Goal: Task Accomplishment & Management: Use online tool/utility

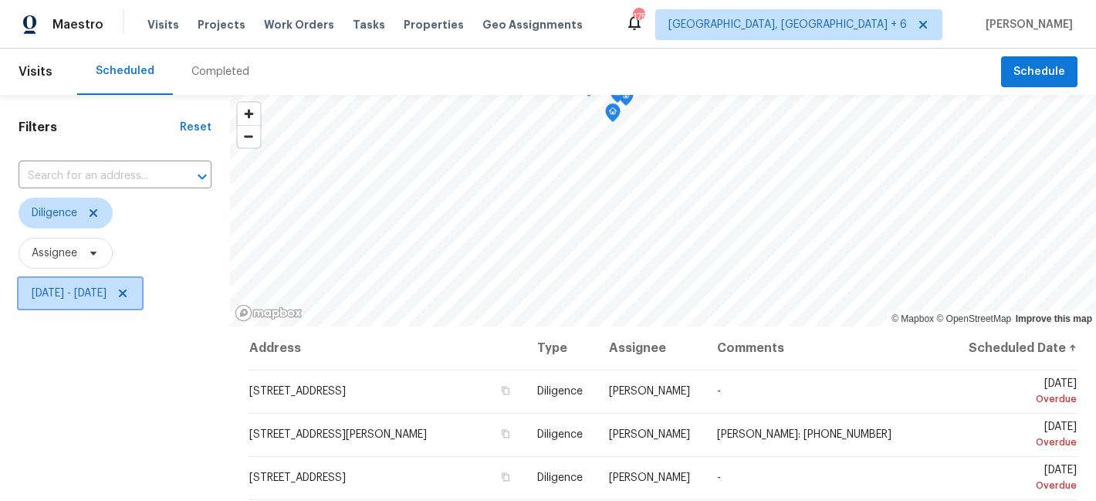
click at [68, 300] on span "[DATE] - [DATE]" at bounding box center [69, 293] width 75 height 15
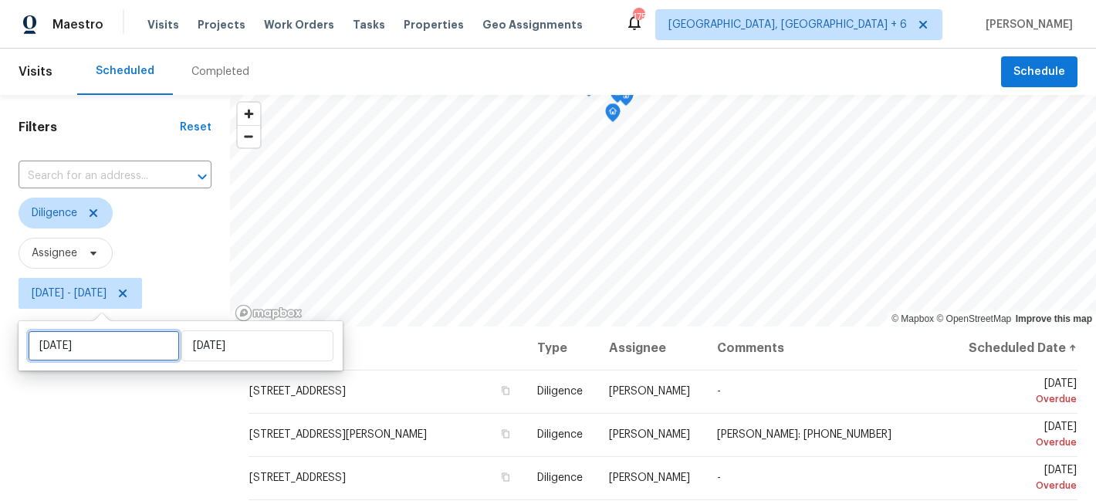
click at [83, 349] on input "[DATE]" at bounding box center [104, 345] width 152 height 31
select select "8"
select select "2025"
select select "9"
select select "2025"
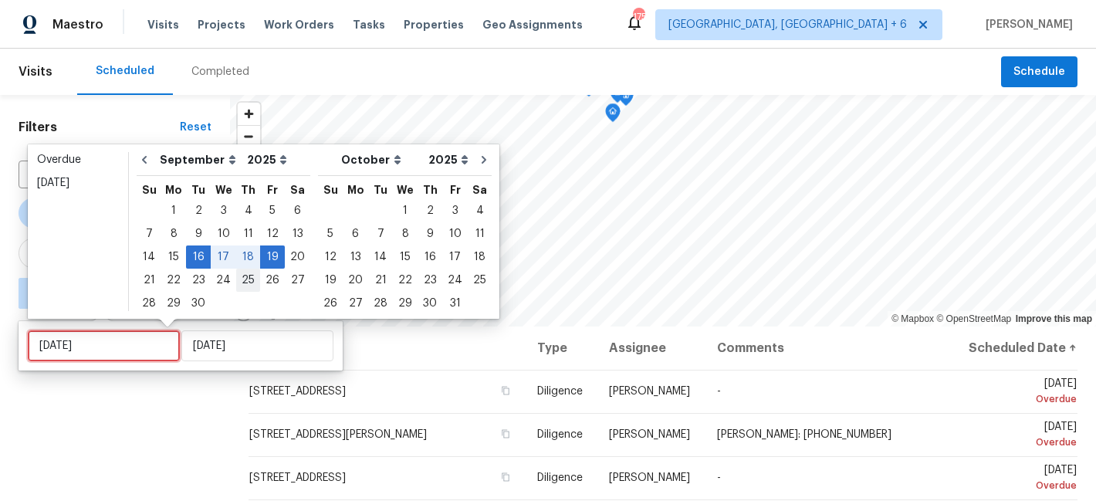
type input "[DATE]"
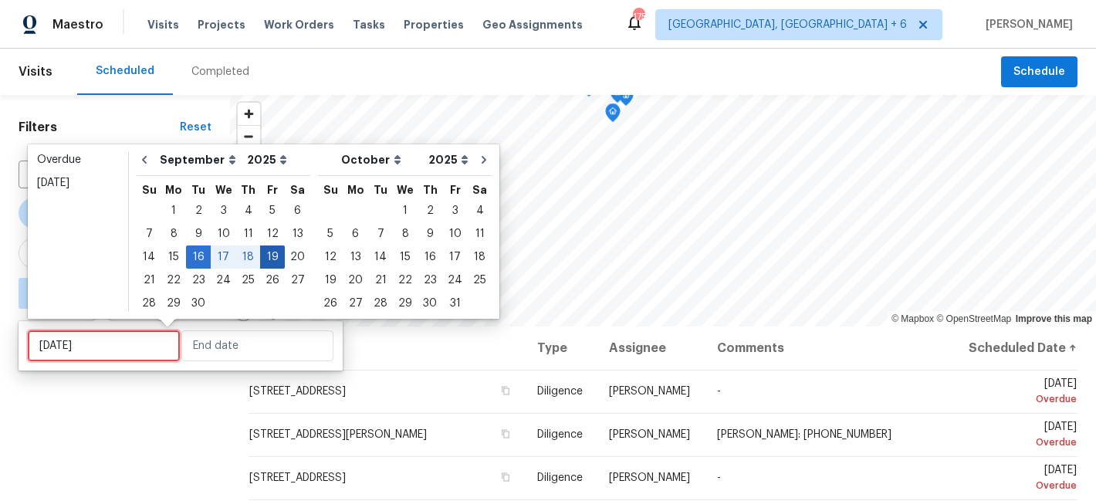
type input "[DATE]"
click at [244, 260] on div "18" at bounding box center [248, 257] width 24 height 22
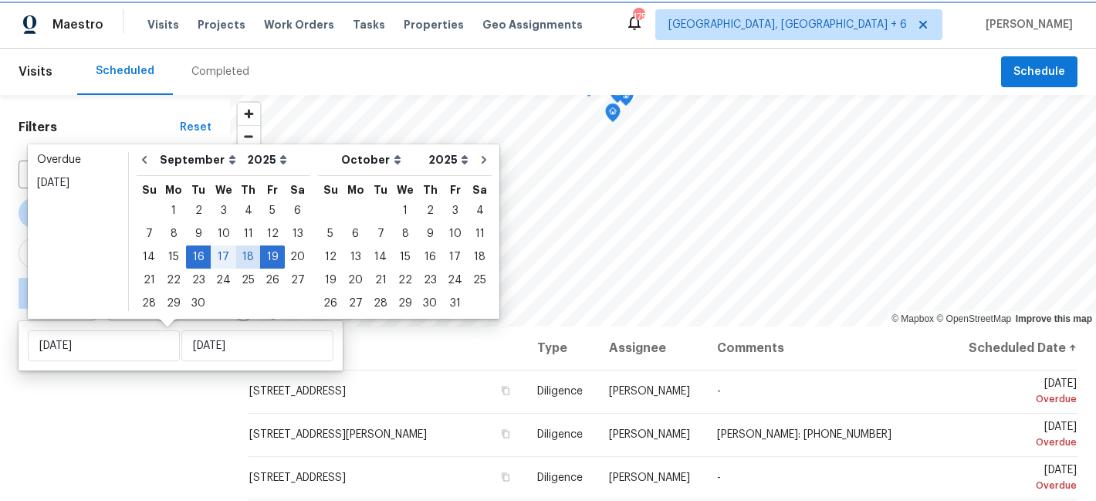
type input "[DATE]"
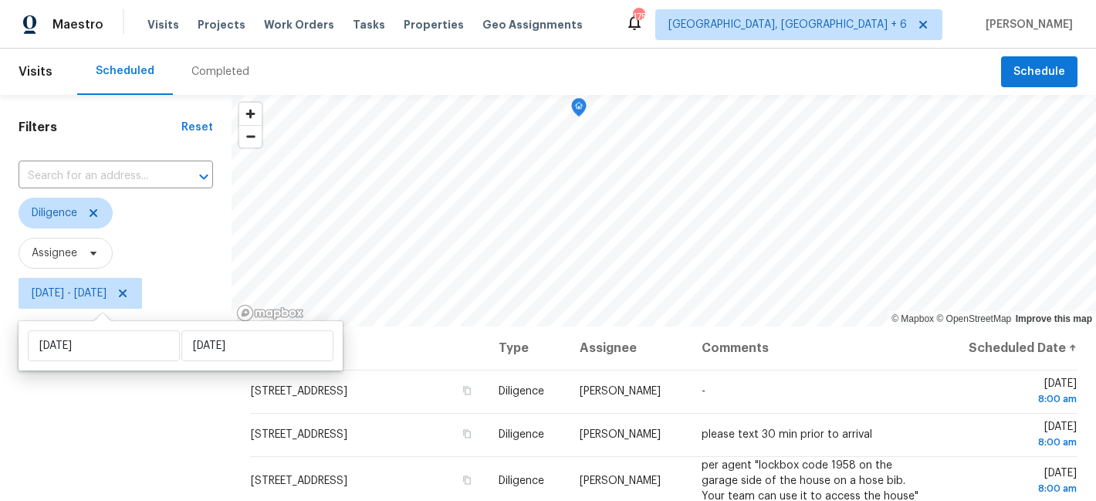
click at [75, 450] on div "Filters Reset ​ Diligence Assignee [DATE] - [DATE]" at bounding box center [116, 411] width 232 height 632
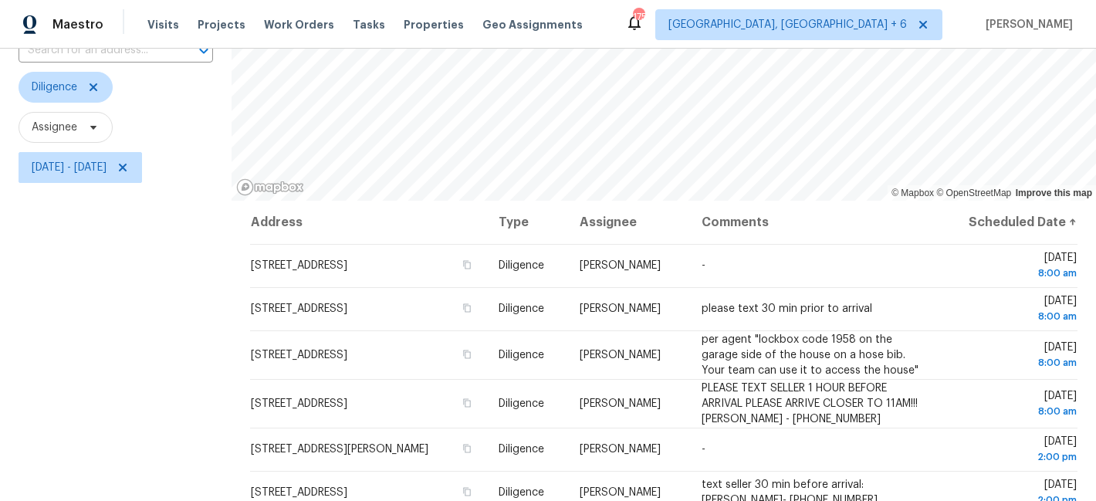
scroll to position [144, 0]
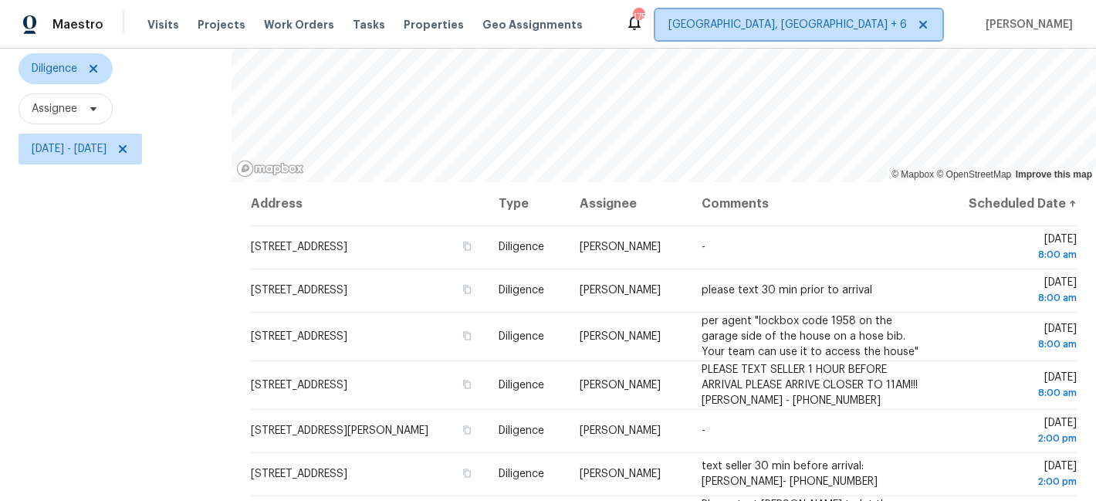
click at [844, 24] on span "[GEOGRAPHIC_DATA], [GEOGRAPHIC_DATA] + 6" at bounding box center [787, 24] width 239 height 15
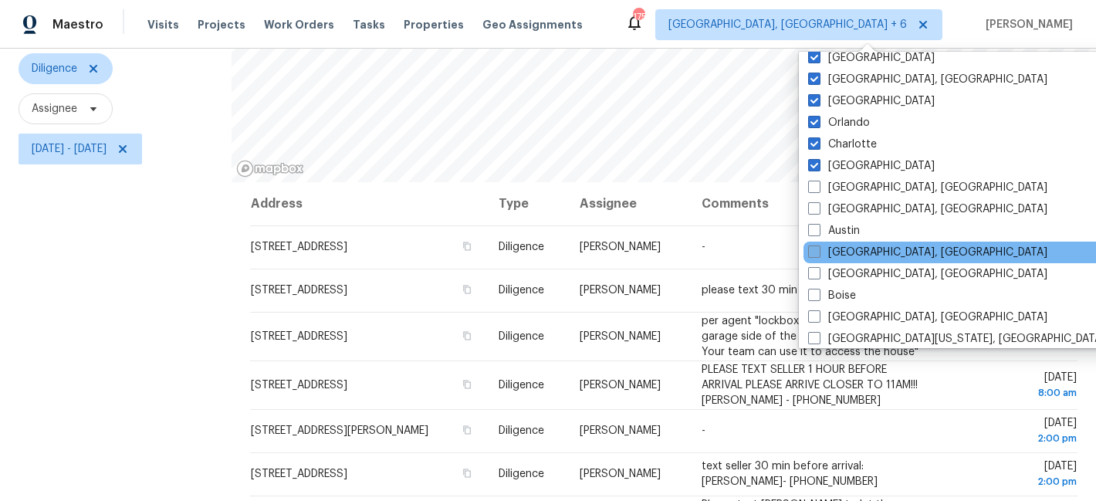
scroll to position [33, 0]
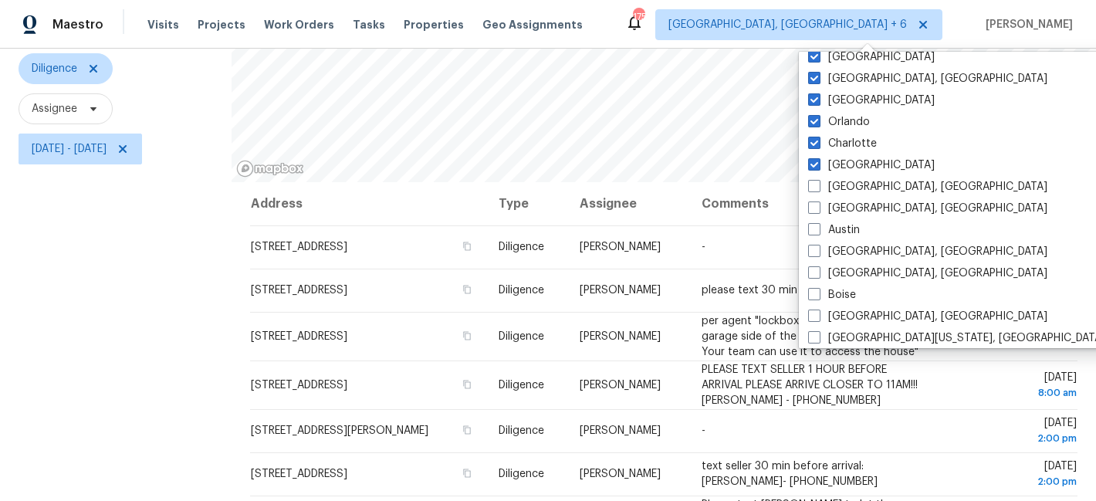
click at [141, 416] on div "Filters Reset ​ Diligence Assignee [DATE] - [DATE]" at bounding box center [116, 267] width 232 height 632
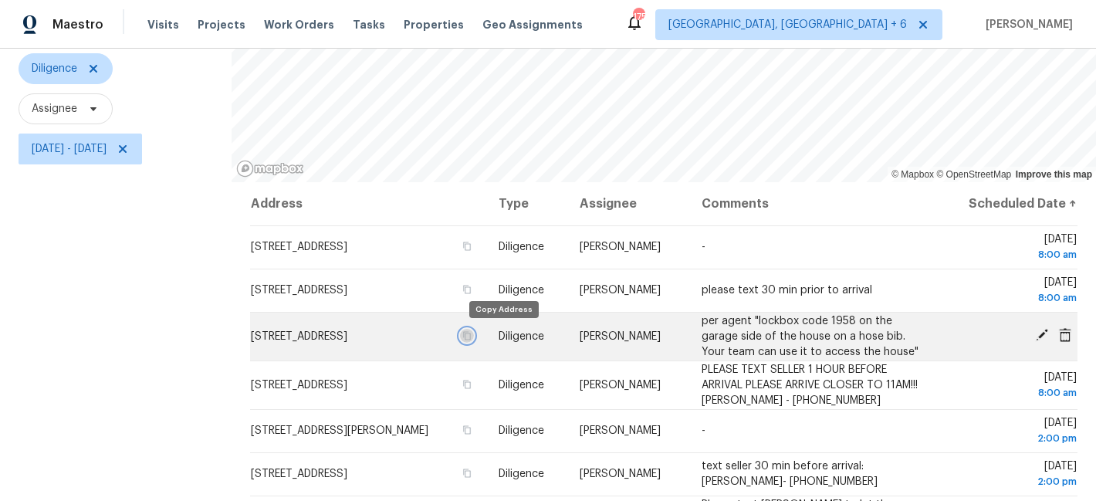
click at [471, 338] on icon "button" at bounding box center [467, 335] width 8 height 8
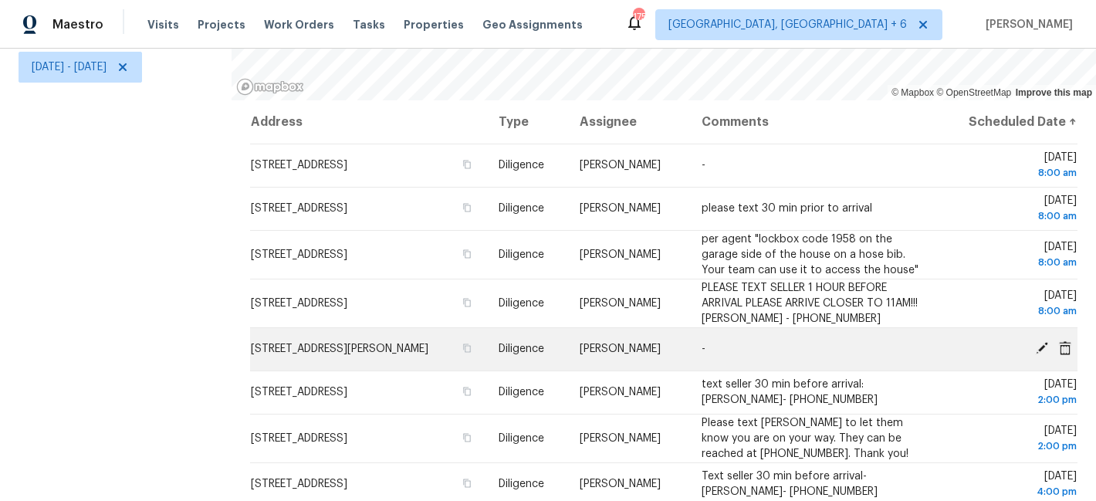
scroll to position [17, 0]
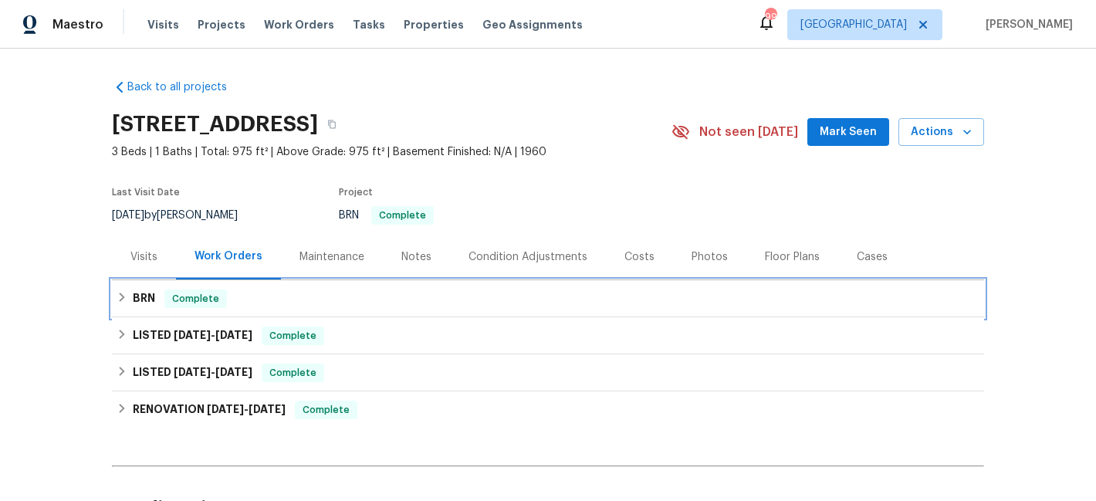
click at [127, 306] on div "BRN Complete" at bounding box center [548, 298] width 863 height 19
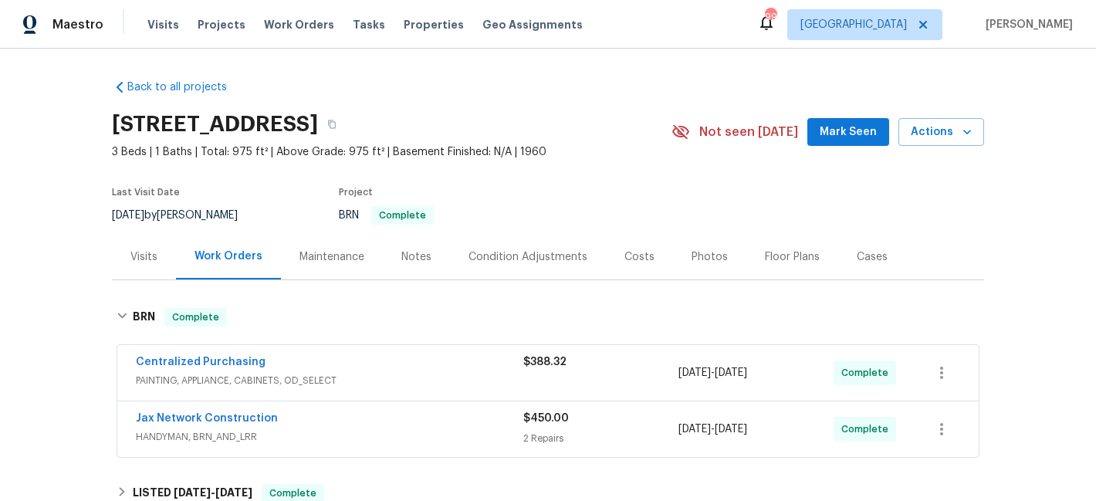
click at [36, 419] on div "Back to all projects 6828 Tinkerbell Ln, Jacksonville, FL 32210 3 Beds | 1 Bath…" at bounding box center [548, 275] width 1096 height 452
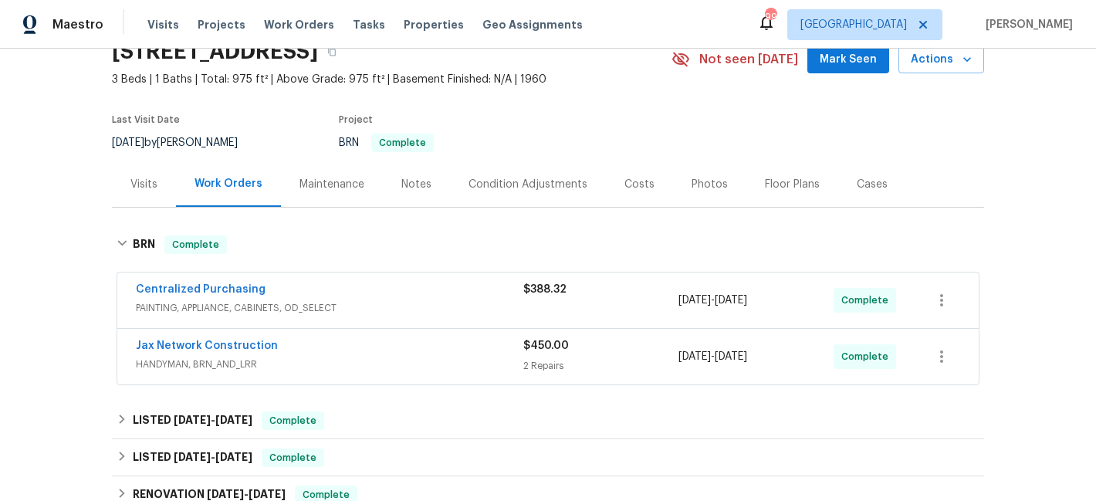
scroll to position [73, 0]
click at [181, 343] on link "Jax Network Construction" at bounding box center [207, 345] width 142 height 11
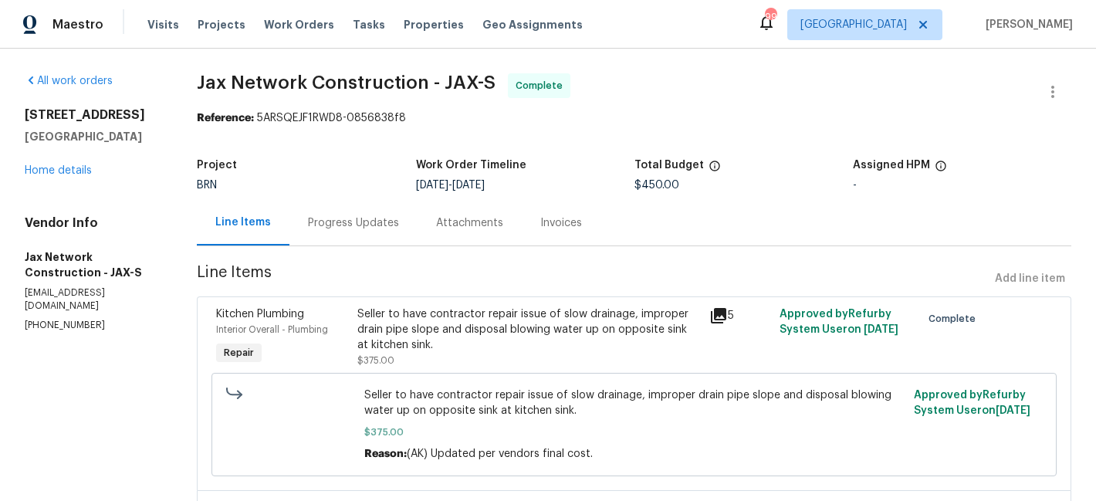
click at [719, 316] on icon at bounding box center [718, 315] width 15 height 15
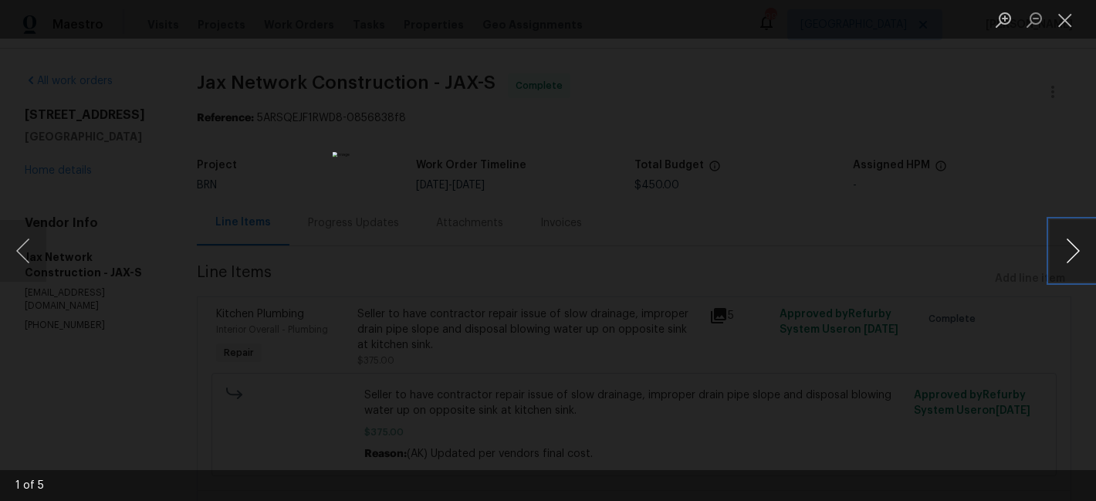
click at [1072, 253] on button "Next image" at bounding box center [1073, 251] width 46 height 62
click at [1065, 253] on button "Next image" at bounding box center [1073, 251] width 46 height 62
click at [1067, 22] on button "Close lightbox" at bounding box center [1065, 19] width 31 height 27
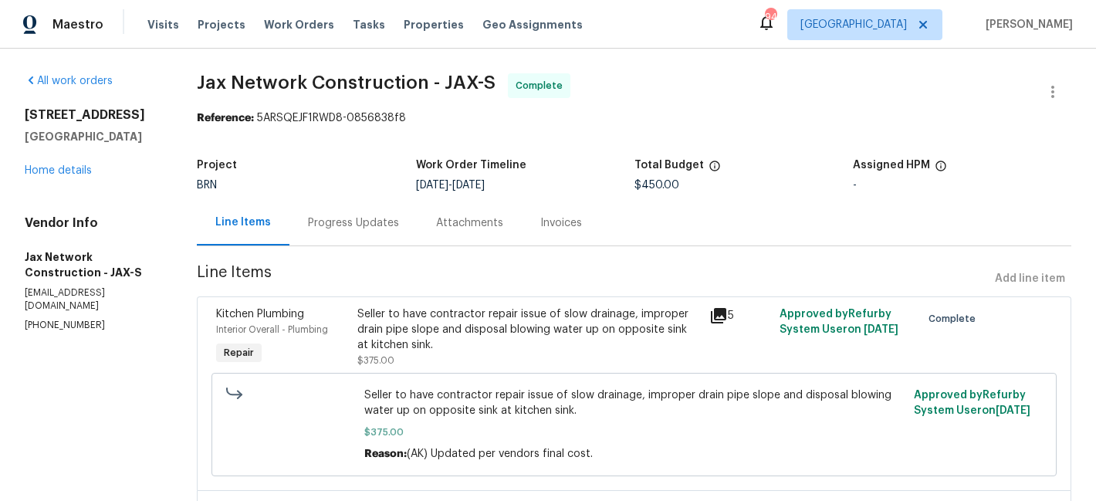
click at [716, 318] on icon at bounding box center [718, 315] width 19 height 19
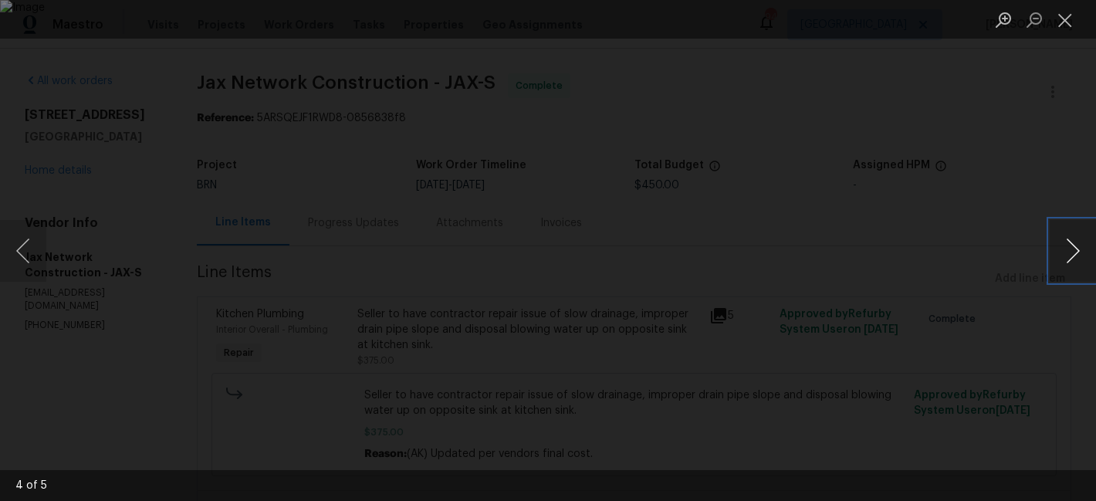
click at [1069, 252] on button "Next image" at bounding box center [1073, 251] width 46 height 62
click at [1068, 252] on button "Next image" at bounding box center [1073, 251] width 46 height 62
click at [1081, 252] on button "Next image" at bounding box center [1073, 251] width 46 height 62
click at [19, 258] on button "Previous image" at bounding box center [23, 251] width 46 height 62
click at [1070, 250] on button "Next image" at bounding box center [1073, 251] width 46 height 62
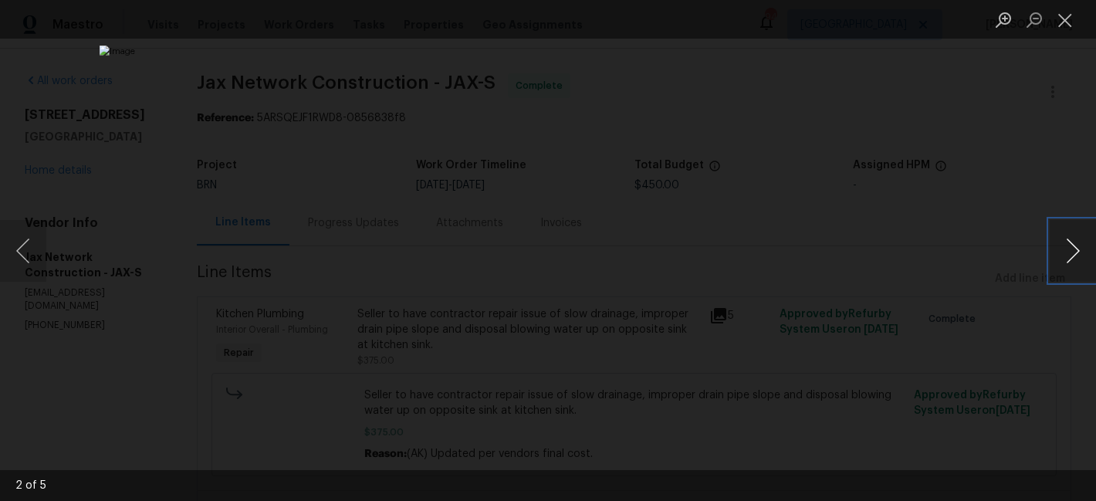
click at [1074, 243] on button "Next image" at bounding box center [1073, 251] width 46 height 62
drag, startPoint x: 1065, startPoint y: 24, endPoint x: 971, endPoint y: 121, distance: 135.4
click at [1065, 23] on button "Close lightbox" at bounding box center [1065, 19] width 31 height 27
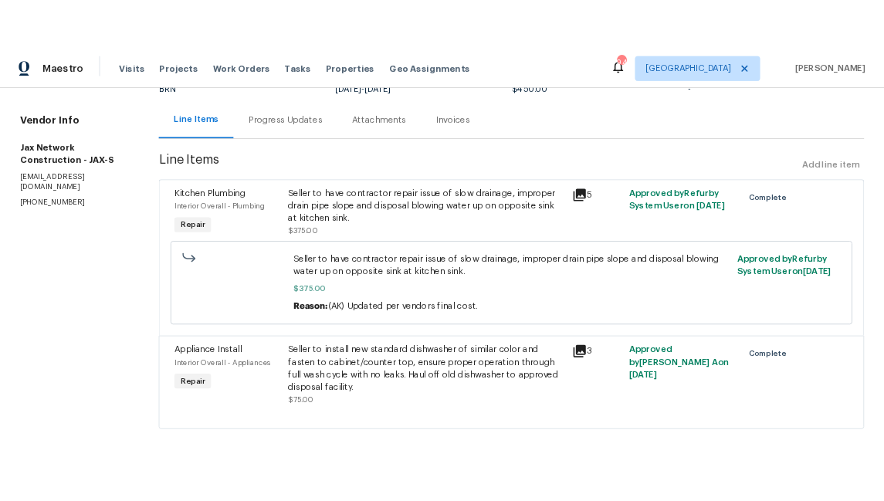
scroll to position [151, 0]
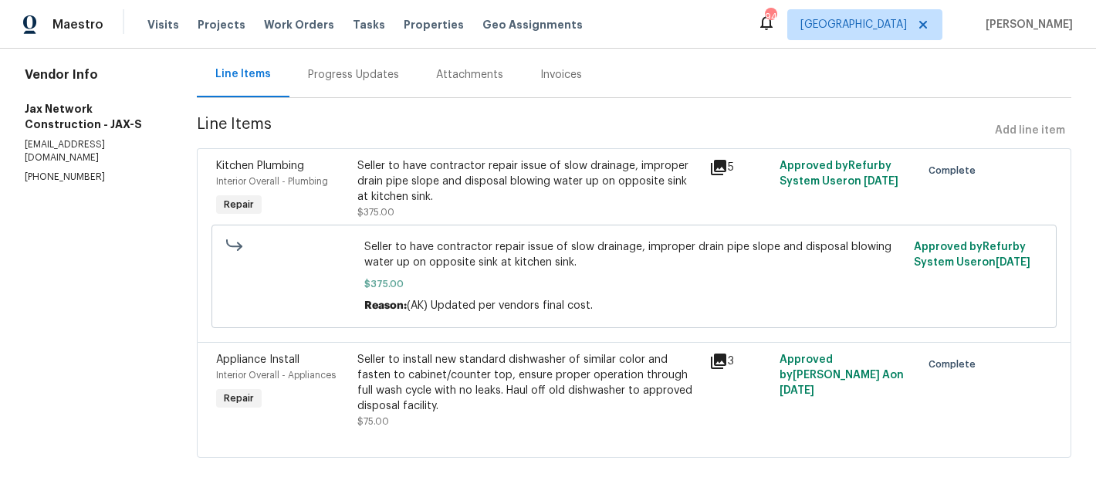
click at [717, 168] on icon at bounding box center [718, 167] width 19 height 19
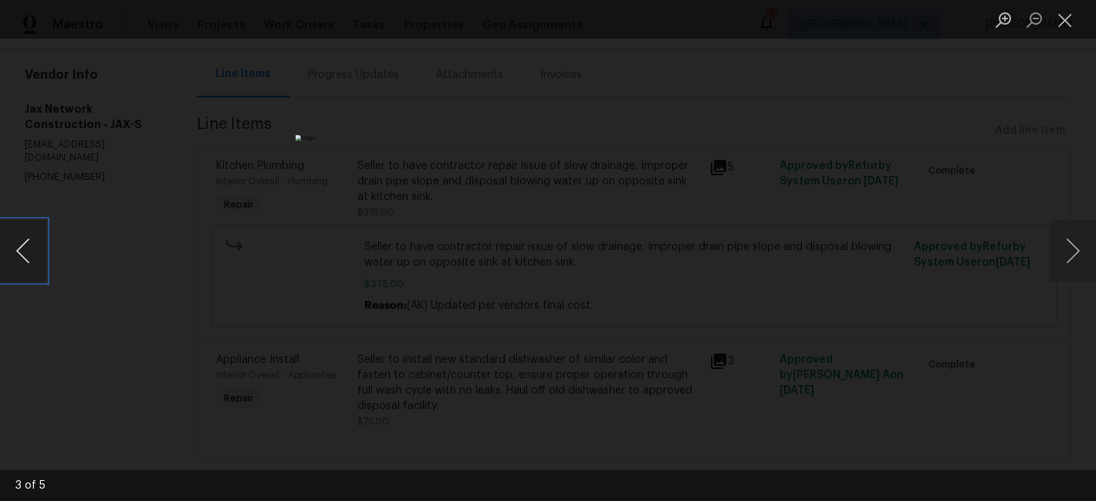
click at [22, 249] on button "Previous image" at bounding box center [23, 251] width 46 height 62
click at [1068, 253] on button "Next image" at bounding box center [1073, 251] width 46 height 62
click at [1067, 252] on button "Next image" at bounding box center [1073, 251] width 46 height 62
